Goal: Browse casually

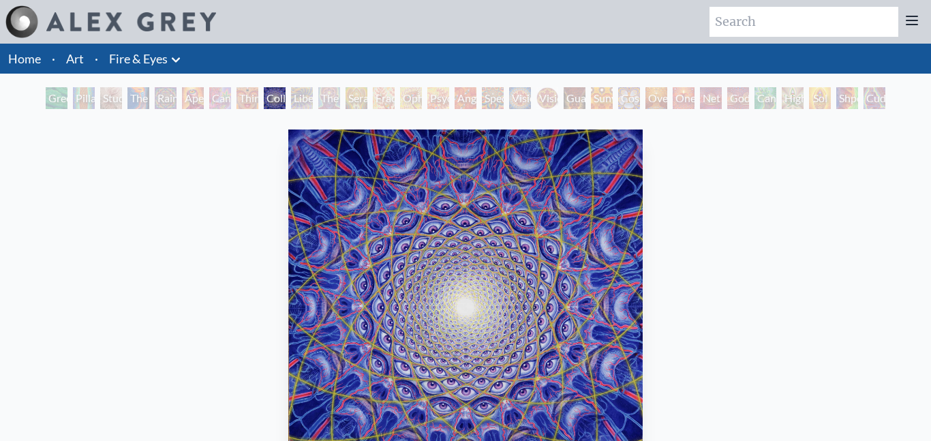
scroll to position [99, 0]
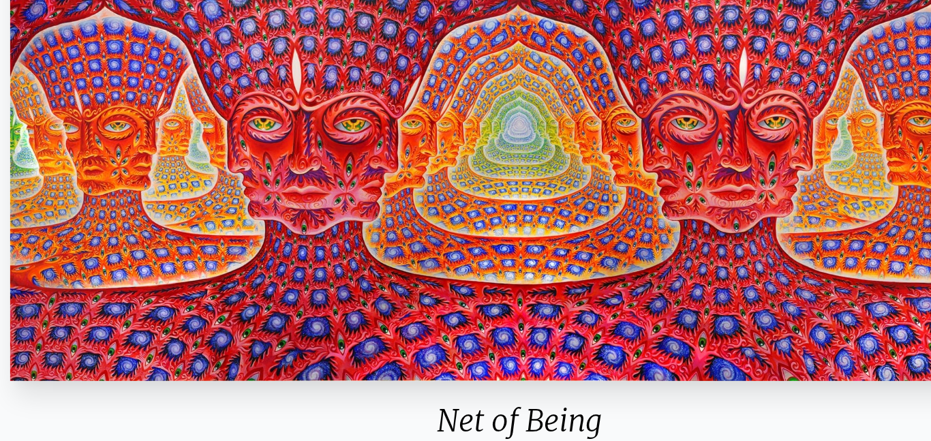
click at [454, 228] on img "25 / 31" at bounding box center [465, 206] width 702 height 353
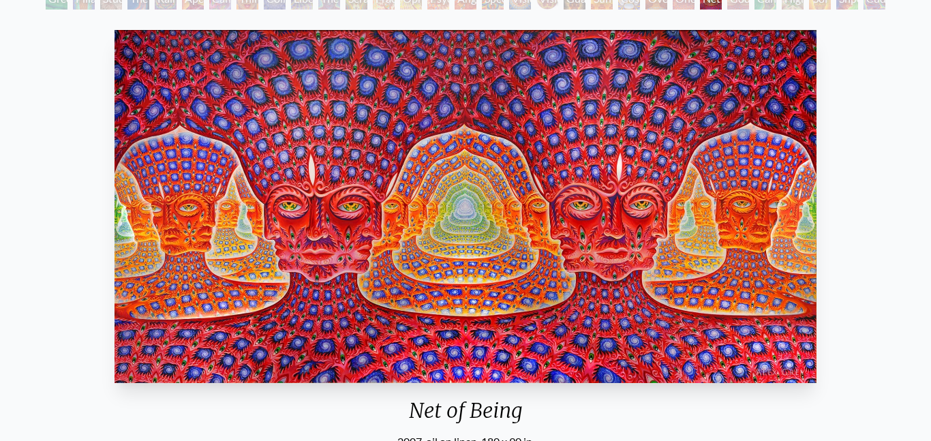
click at [572, 150] on img "25 / 31" at bounding box center [465, 206] width 702 height 353
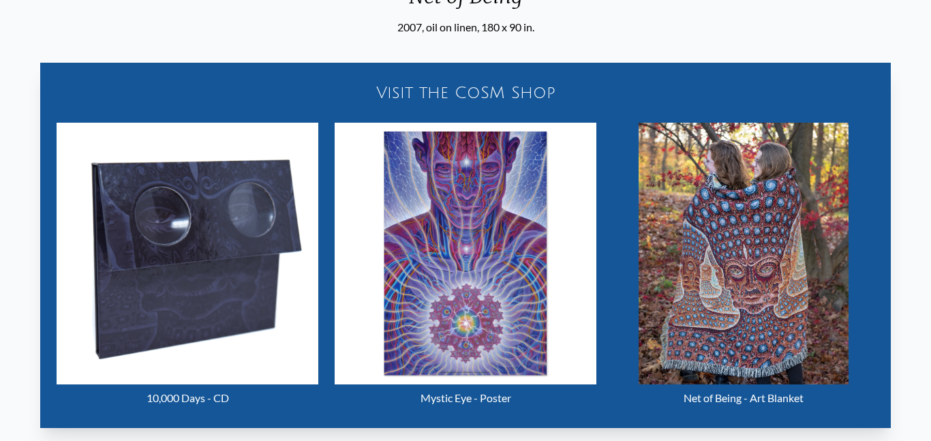
scroll to position [536, 0]
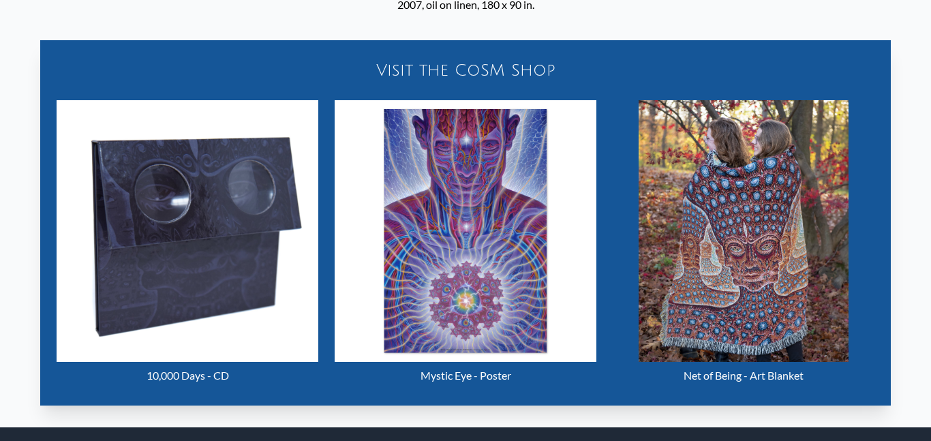
click at [727, 284] on img "25 / 31" at bounding box center [742, 231] width 209 height 262
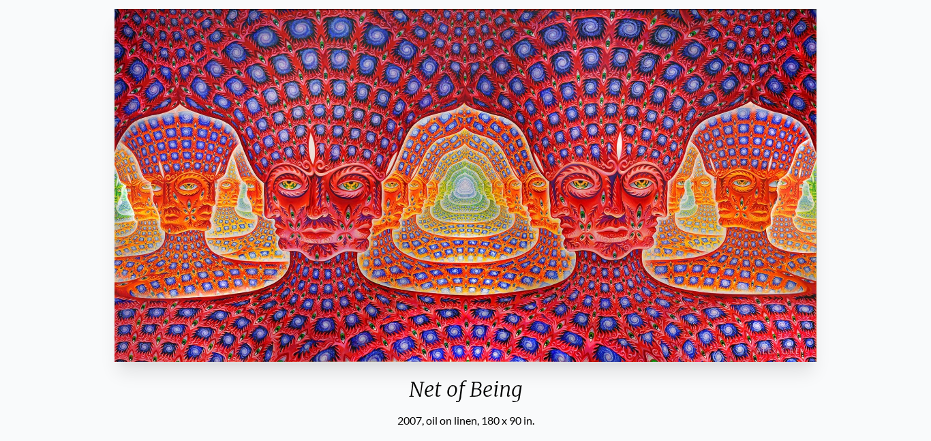
scroll to position [123, 0]
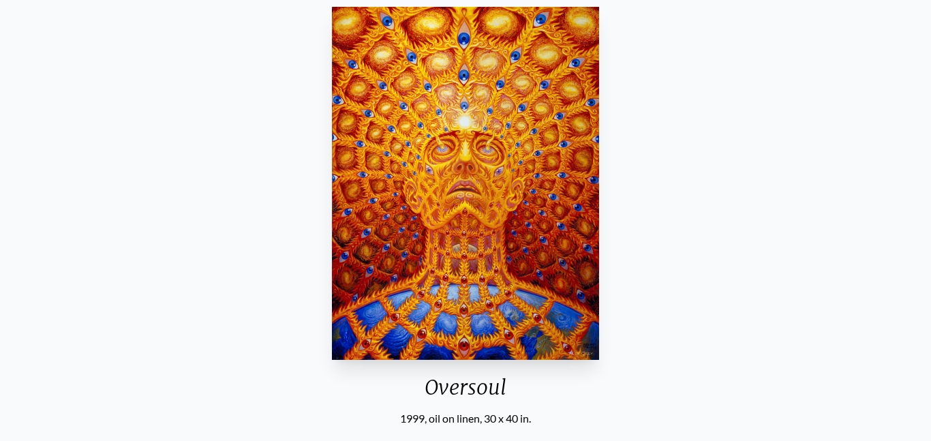
click at [368, 145] on img "23 / 31" at bounding box center [465, 183] width 267 height 353
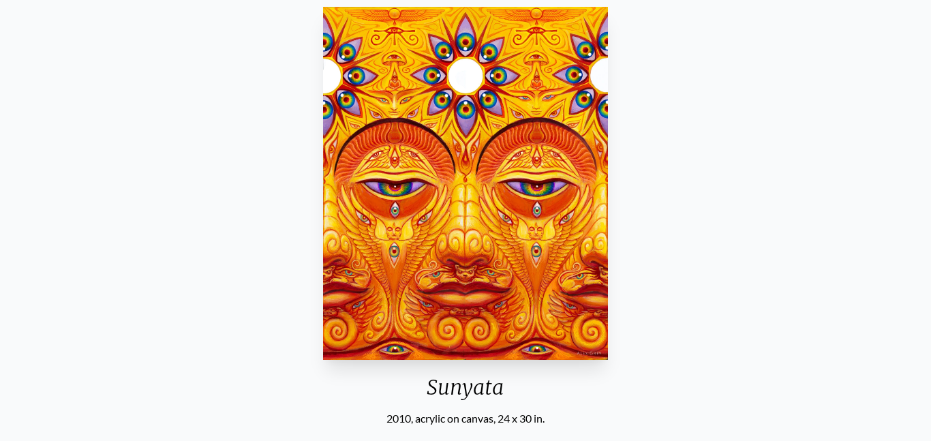
drag, startPoint x: 439, startPoint y: 117, endPoint x: 484, endPoint y: 115, distance: 45.0
click at [356, 83] on img "21 / 31" at bounding box center [465, 183] width 285 height 353
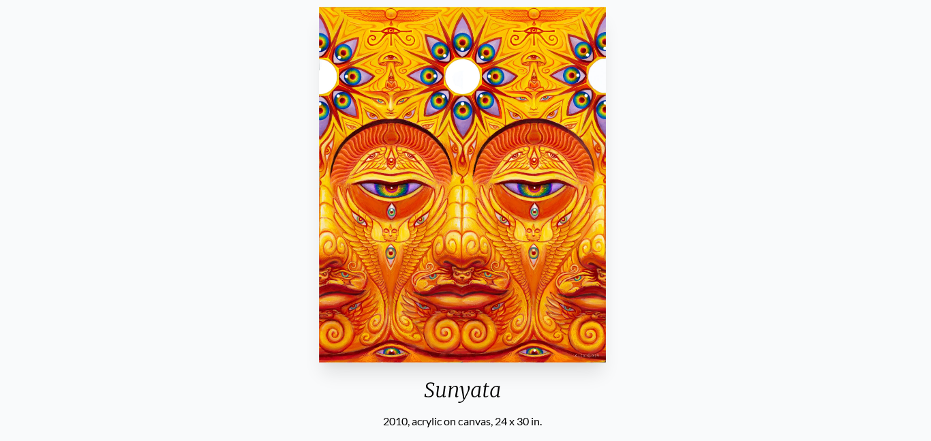
scroll to position [122, 0]
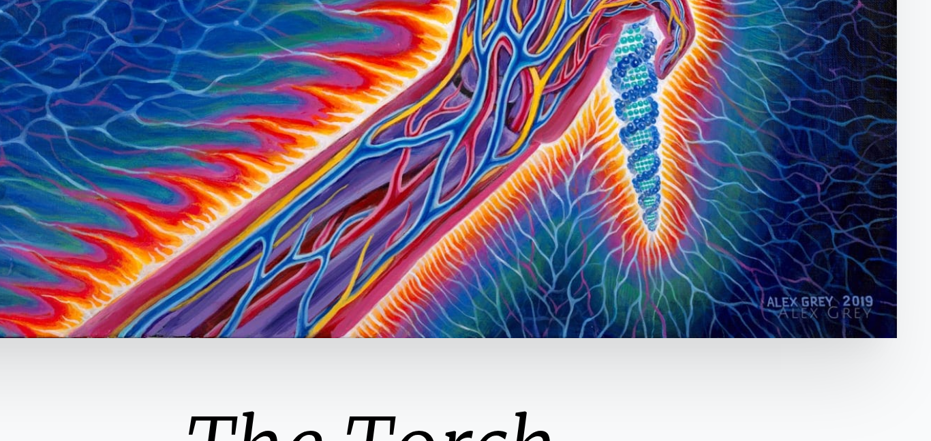
scroll to position [121, 0]
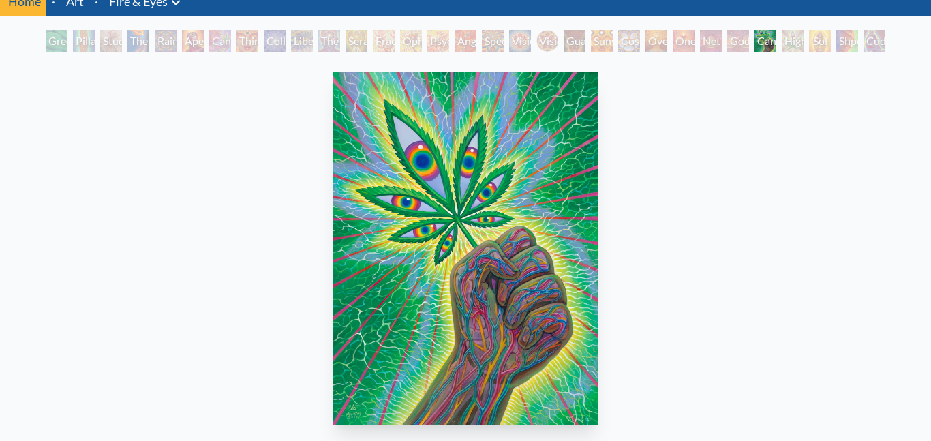
scroll to position [62, 0]
